Goal: Information Seeking & Learning: Learn about a topic

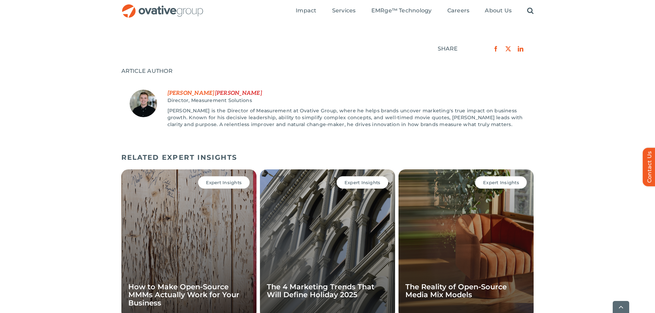
scroll to position [825, 0]
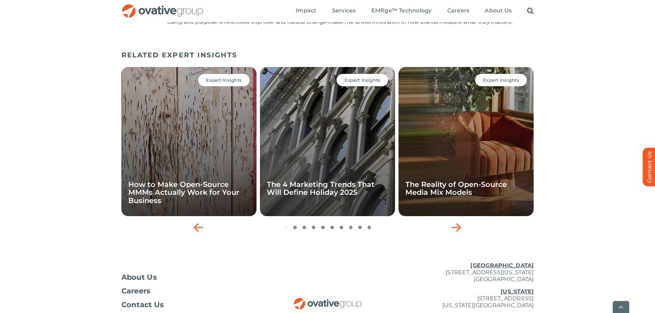
click at [304, 231] on div "Expert Insights How to Make Open-Source MMMs Actually Work for Your Business Ex…" at bounding box center [327, 150] width 412 height 172
click at [457, 228] on icon "Next slide" at bounding box center [456, 227] width 10 height 11
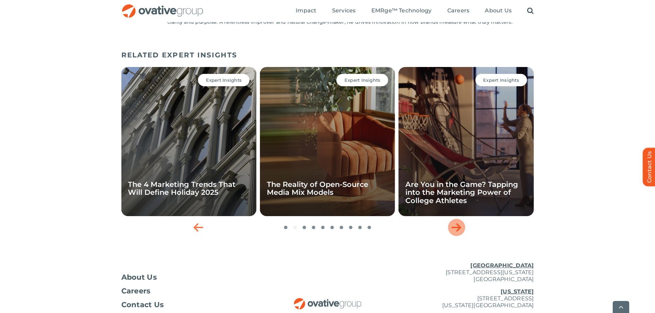
click at [457, 228] on icon "Next slide" at bounding box center [456, 227] width 10 height 11
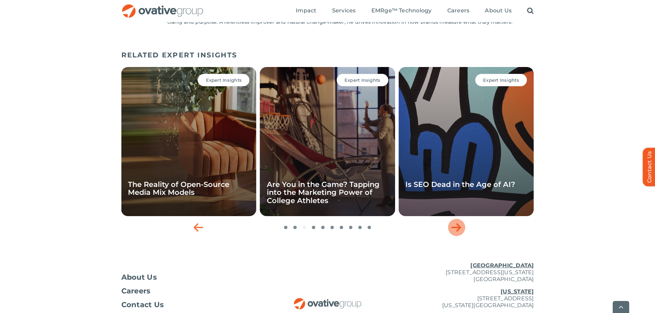
click at [457, 228] on icon "Next slide" at bounding box center [456, 227] width 10 height 11
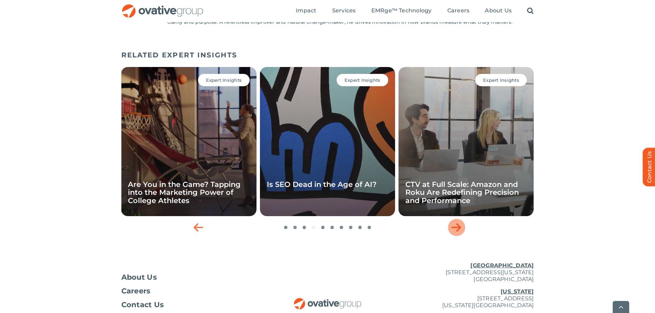
click at [457, 228] on icon "Next slide" at bounding box center [456, 227] width 10 height 11
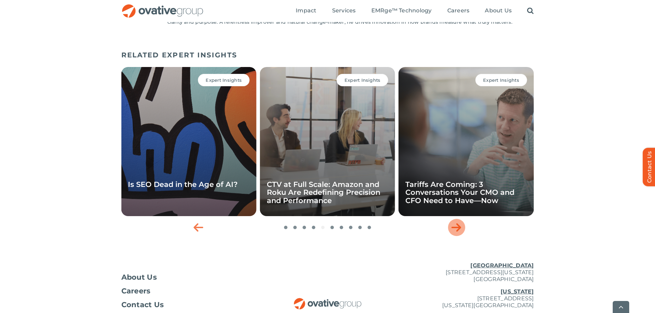
click at [457, 228] on icon "Next slide" at bounding box center [456, 227] width 10 height 11
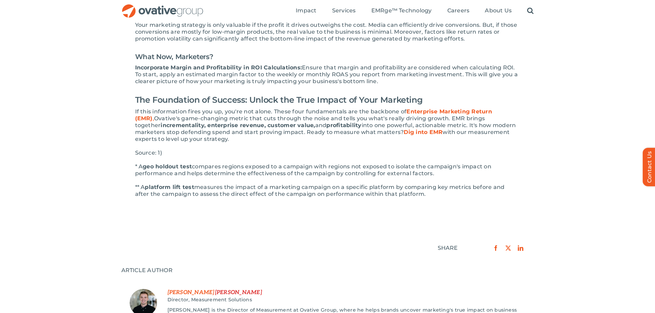
scroll to position [515, 0]
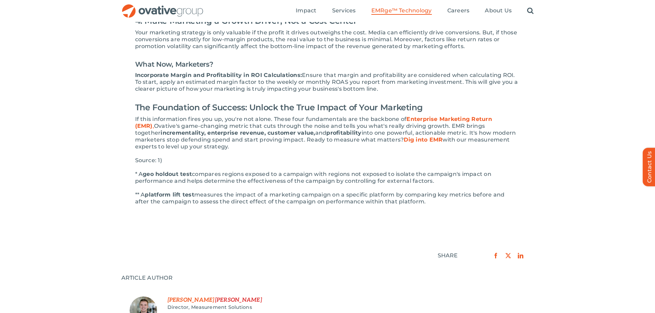
click at [415, 13] on span "EMRge™ Technology" at bounding box center [401, 10] width 60 height 7
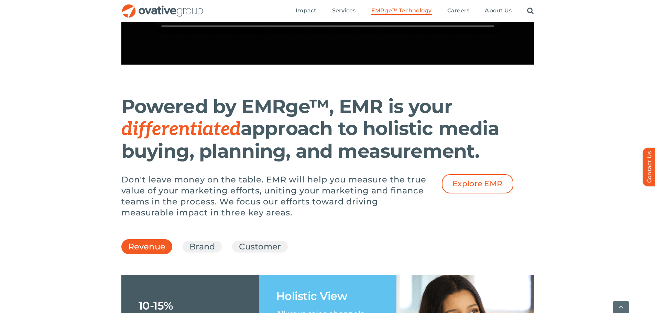
scroll to position [928, 0]
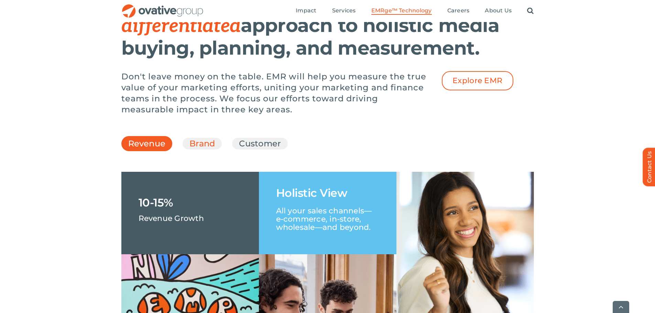
click at [195, 149] on link "Brand" at bounding box center [201, 144] width 25 height 12
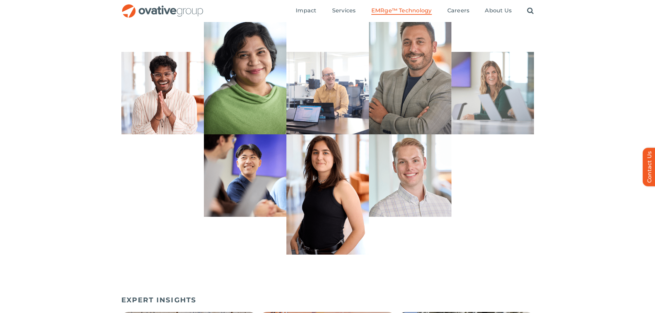
scroll to position [1584, 0]
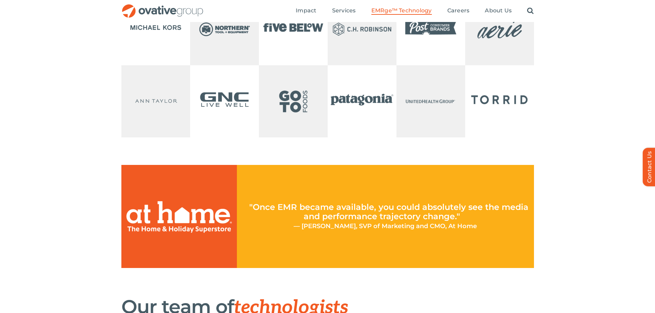
click at [181, 10] on img "OG_Full_horizontal_RGB" at bounding box center [162, 11] width 82 height 14
